Goal: Download file/media

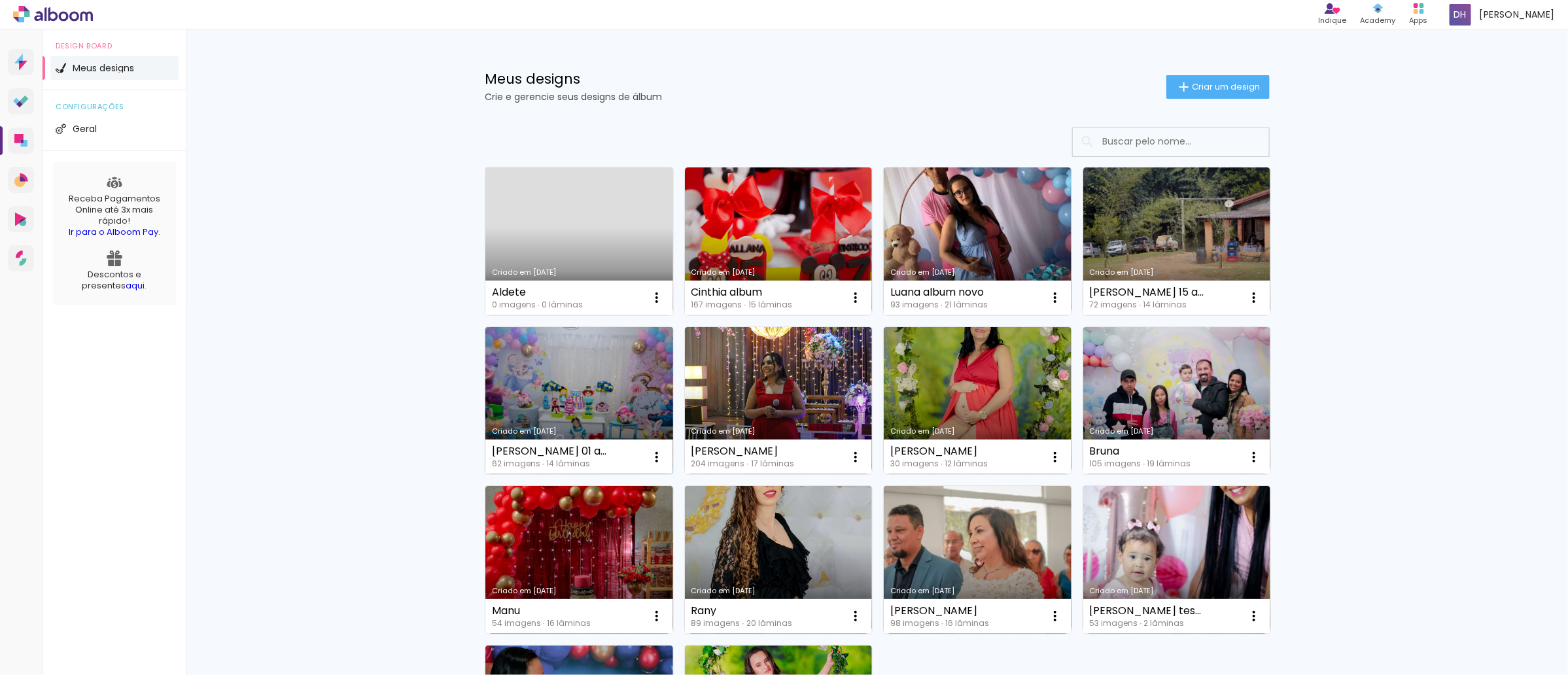
click at [573, 377] on link "Criado em [DATE]" at bounding box center [579, 401] width 187 height 148
click at [0, 0] on neon-animated-pages "Confirmar Cancelar" at bounding box center [0, 0] width 0 height 0
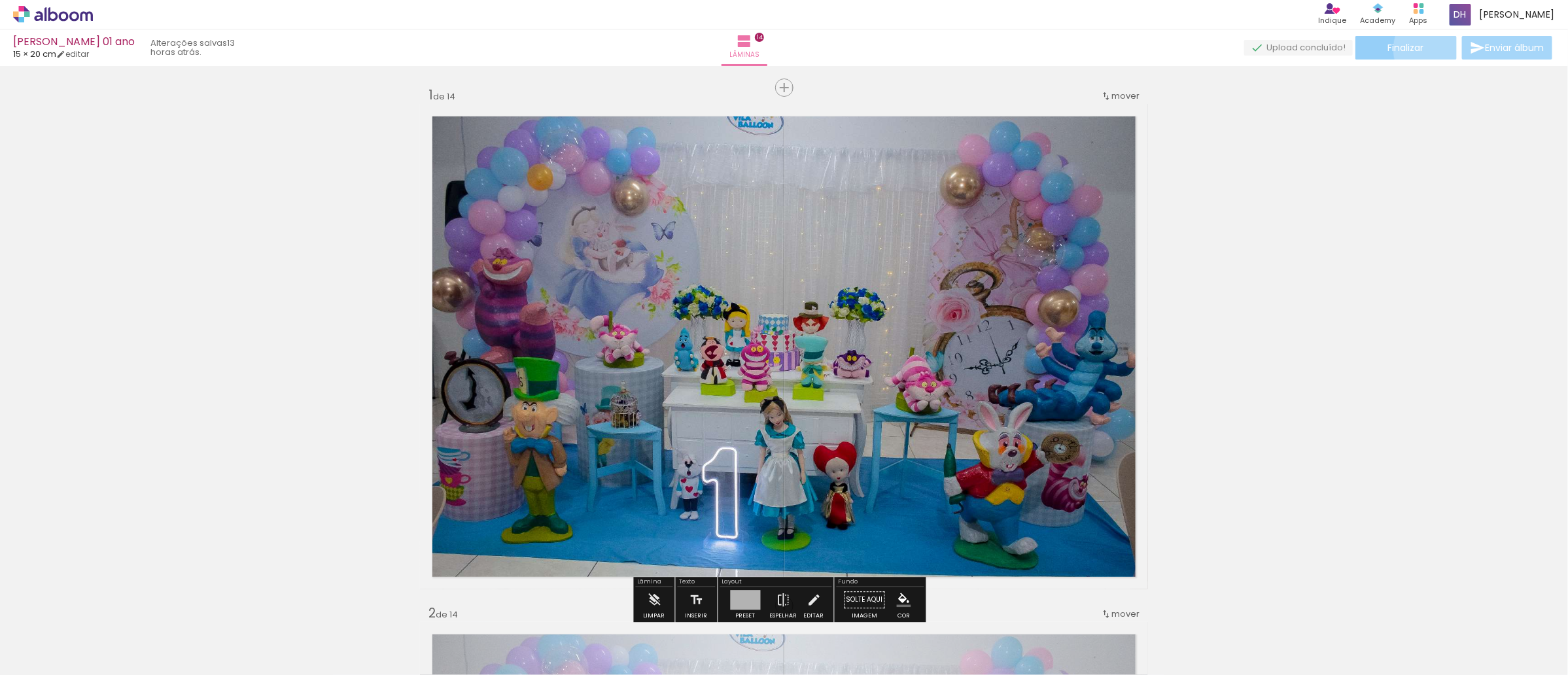
click at [1432, 49] on paper-button "Finalizar" at bounding box center [1405, 47] width 102 height 24
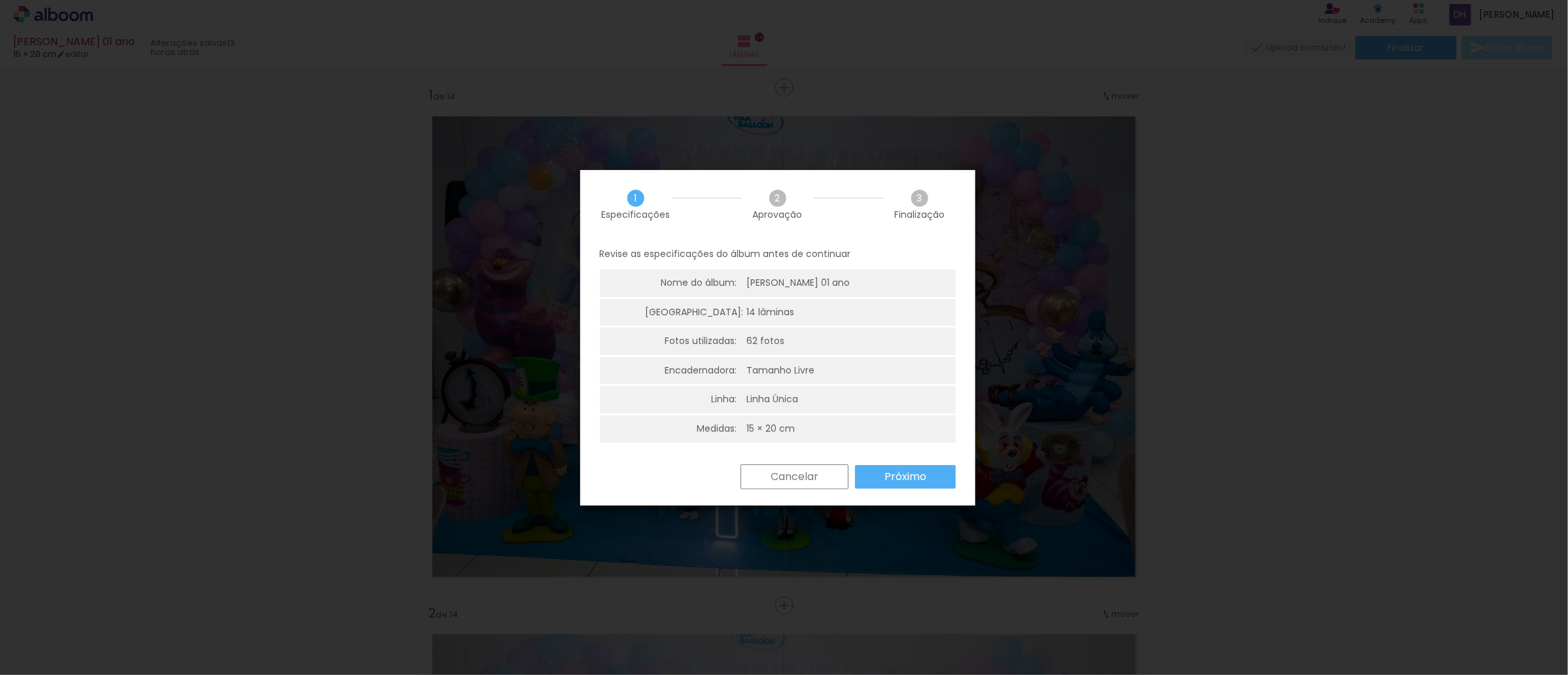
click at [0, 0] on slot "Próximo" at bounding box center [0, 0] width 0 height 0
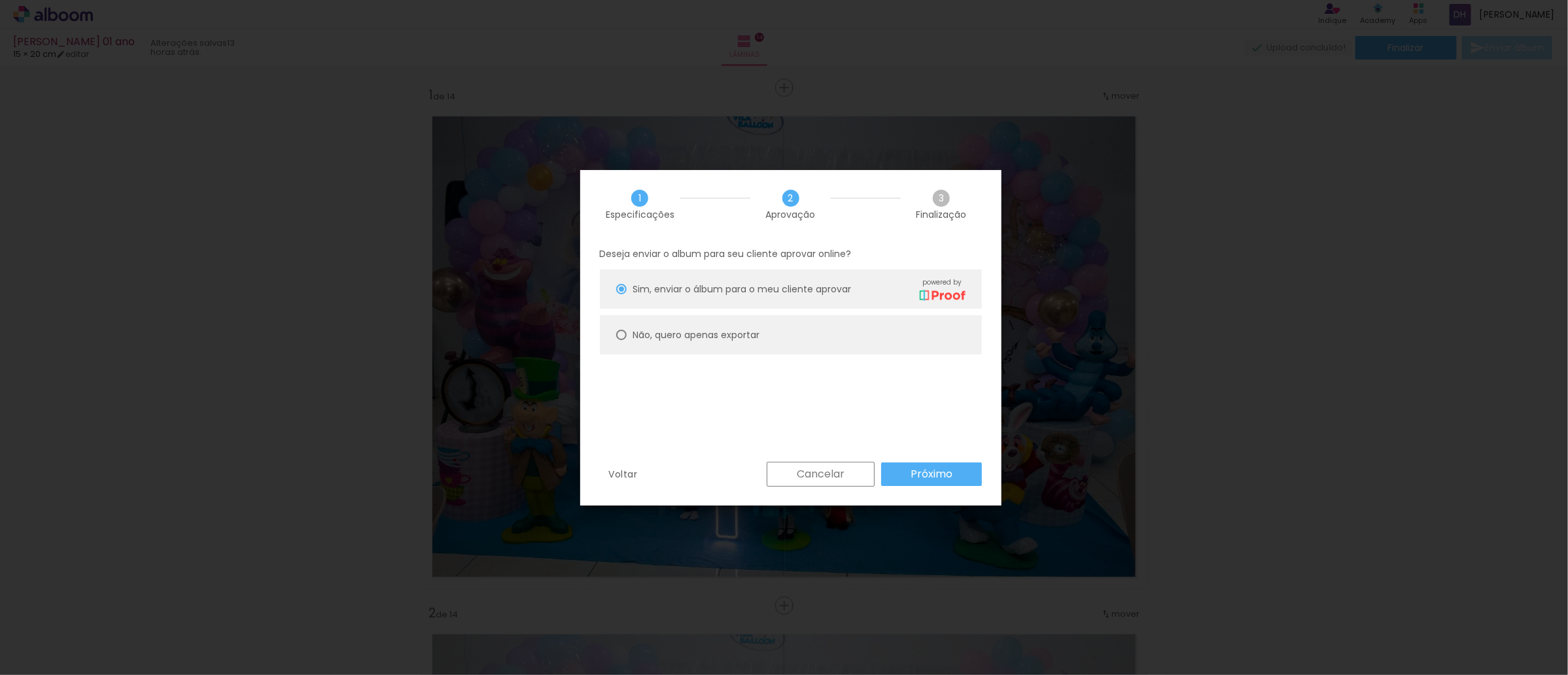
click at [0, 0] on slot "Não, quero apenas exportar" at bounding box center [0, 0] width 0 height 0
type paper-radio-button "on"
click at [0, 0] on paper-button "Próximo" at bounding box center [0, 0] width 0 height 0
type input "Alta, 300 DPI"
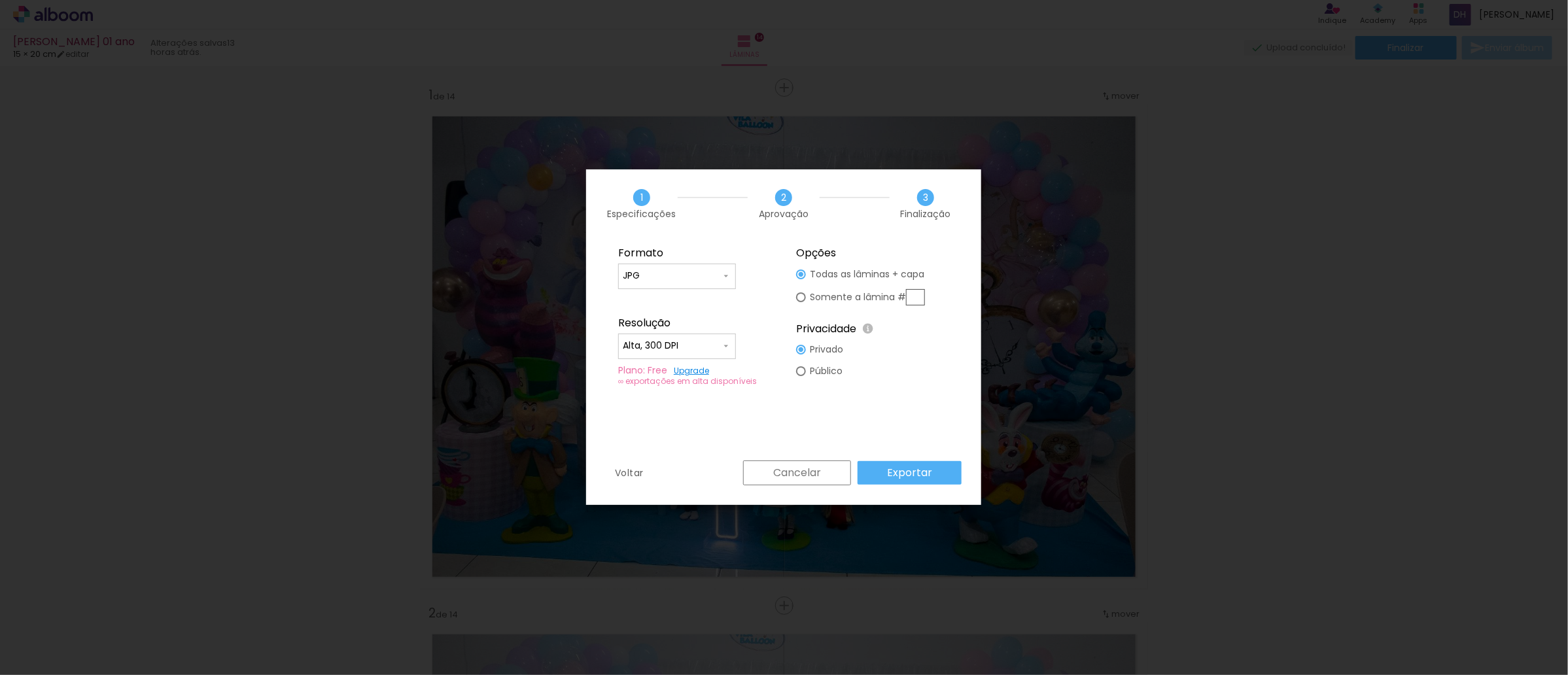
click at [0, 0] on slot "Exportar" at bounding box center [0, 0] width 0 height 0
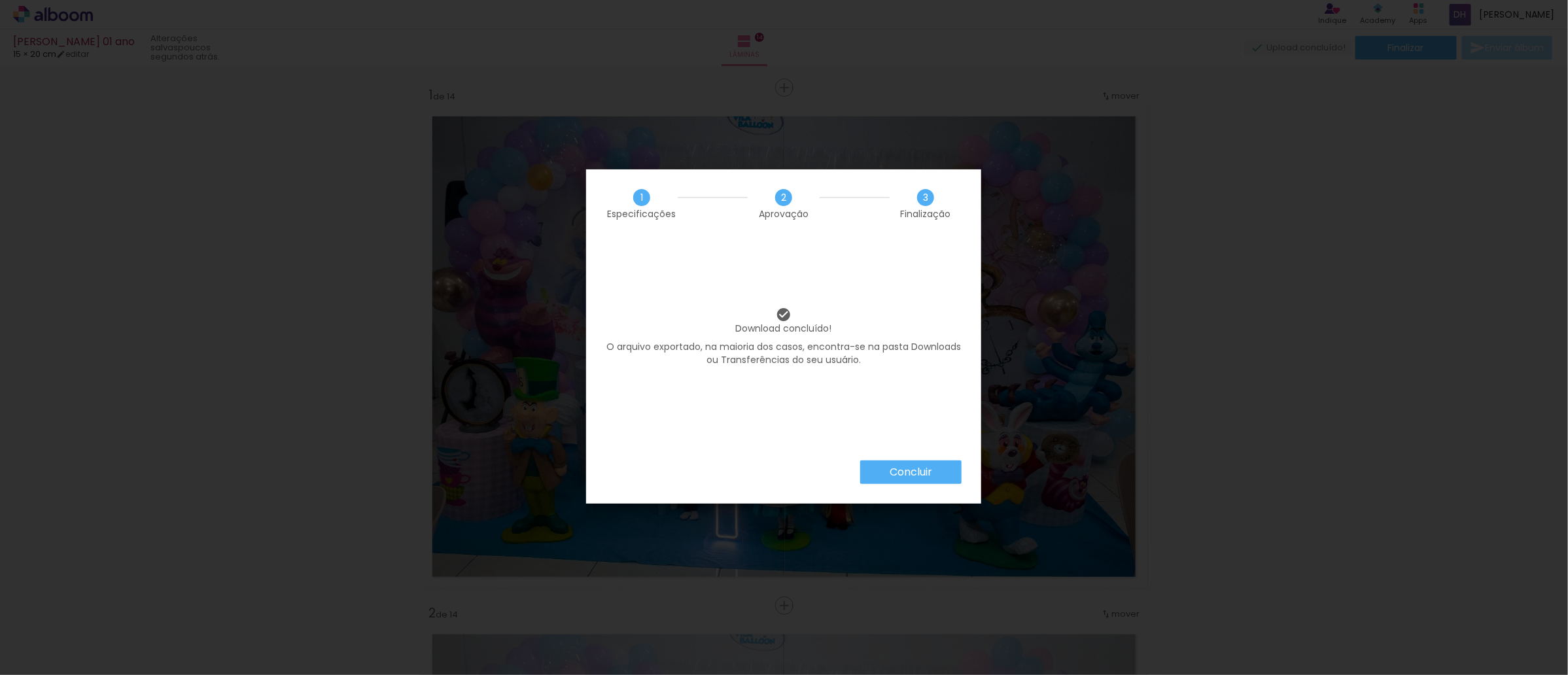
click at [0, 0] on slot "Concluir" at bounding box center [0, 0] width 0 height 0
